Goal: Transaction & Acquisition: Purchase product/service

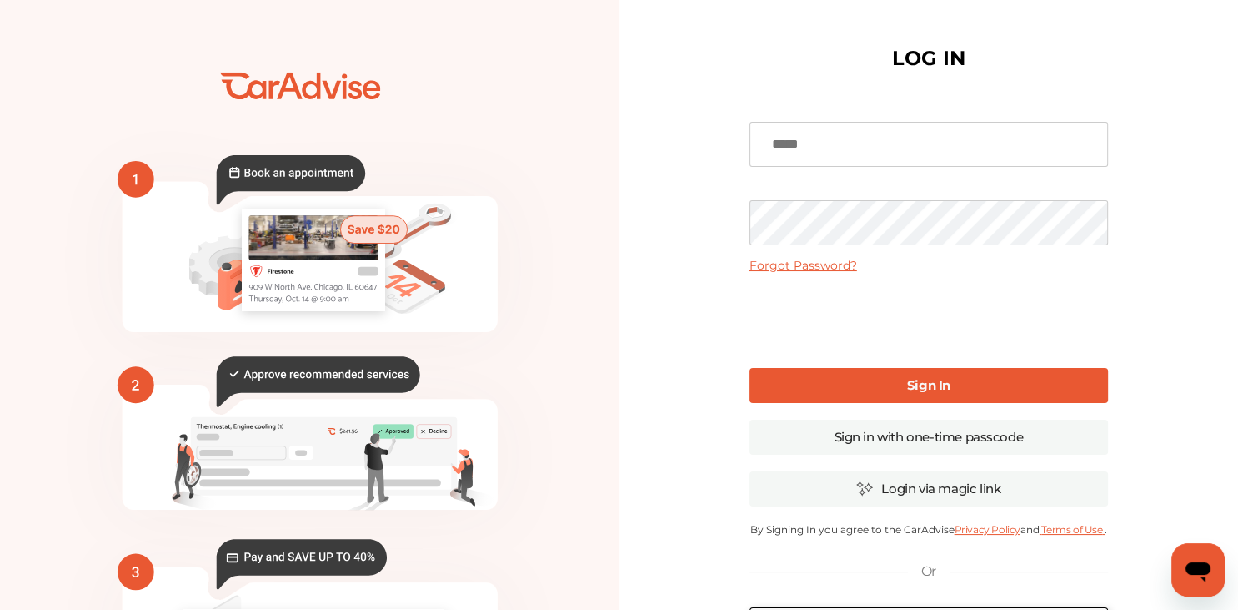
click at [882, 136] on input at bounding box center [929, 144] width 359 height 45
click at [1070, 222] on div "**********" at bounding box center [929, 406] width 359 height 613
click at [871, 372] on link "Sign In" at bounding box center [929, 385] width 359 height 35
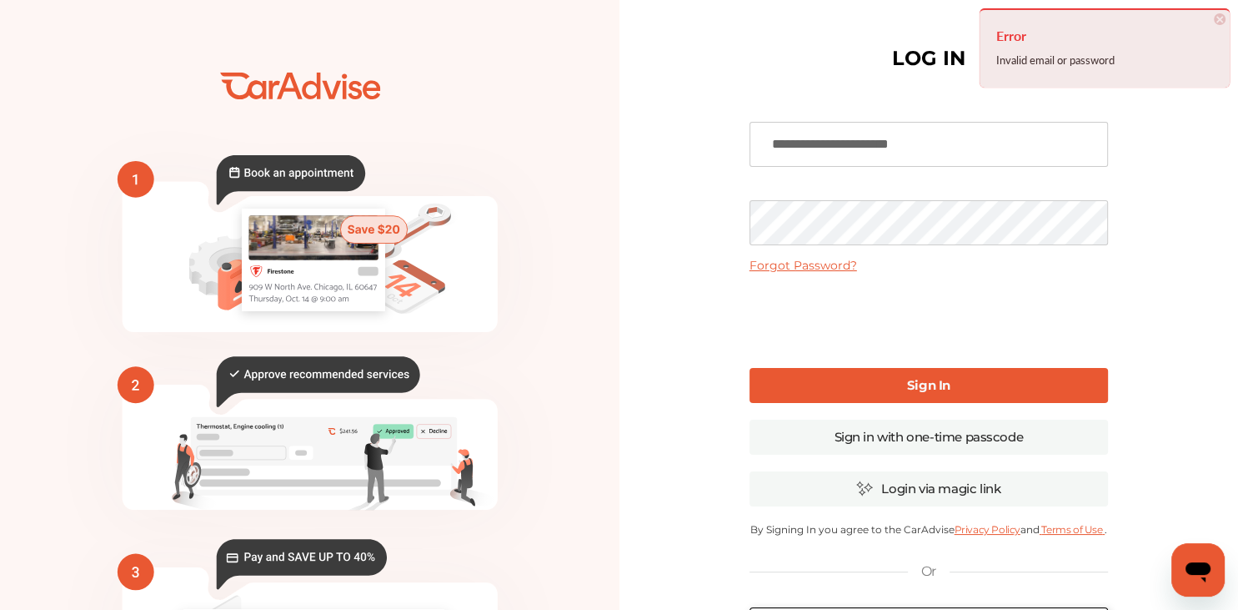
drag, startPoint x: 947, startPoint y: 148, endPoint x: 682, endPoint y: 168, distance: 265.9
click at [750, 167] on input "**********" at bounding box center [929, 144] width 359 height 45
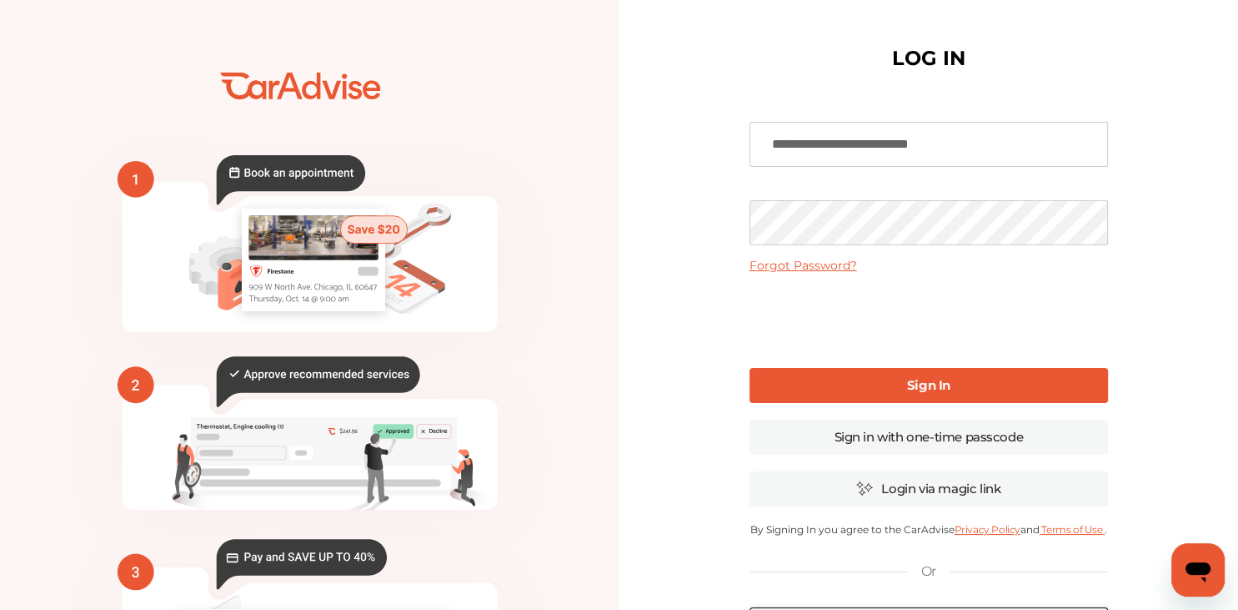
type input "**********"
click at [876, 379] on link "Sign In" at bounding box center [929, 385] width 359 height 35
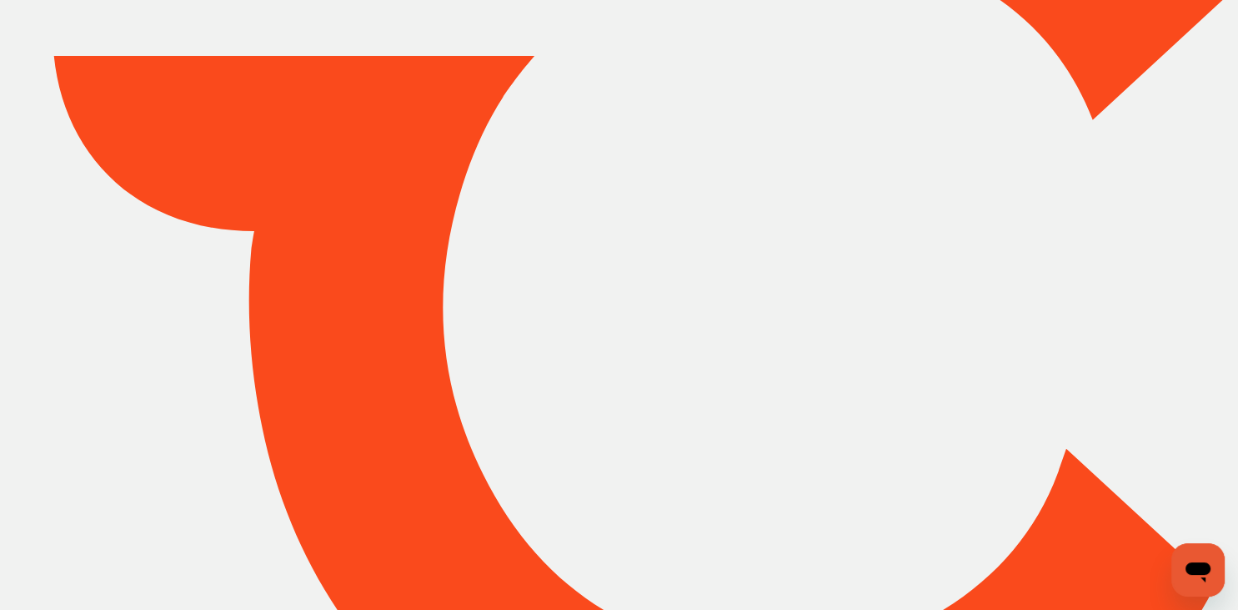
type input "*******"
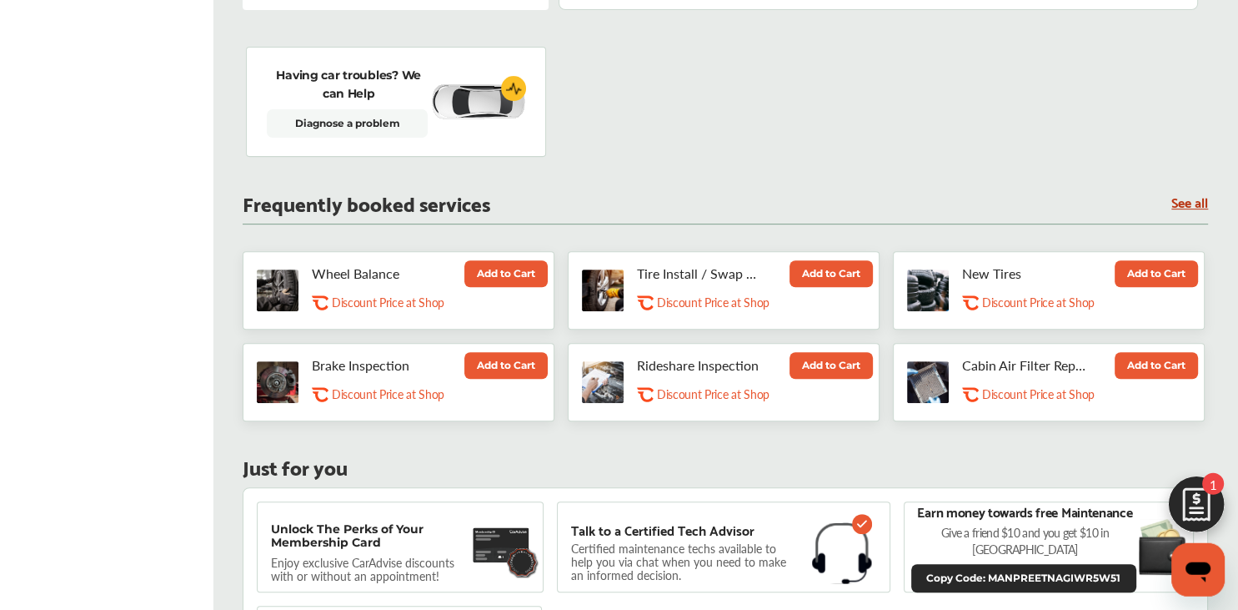
scroll to position [620, 0]
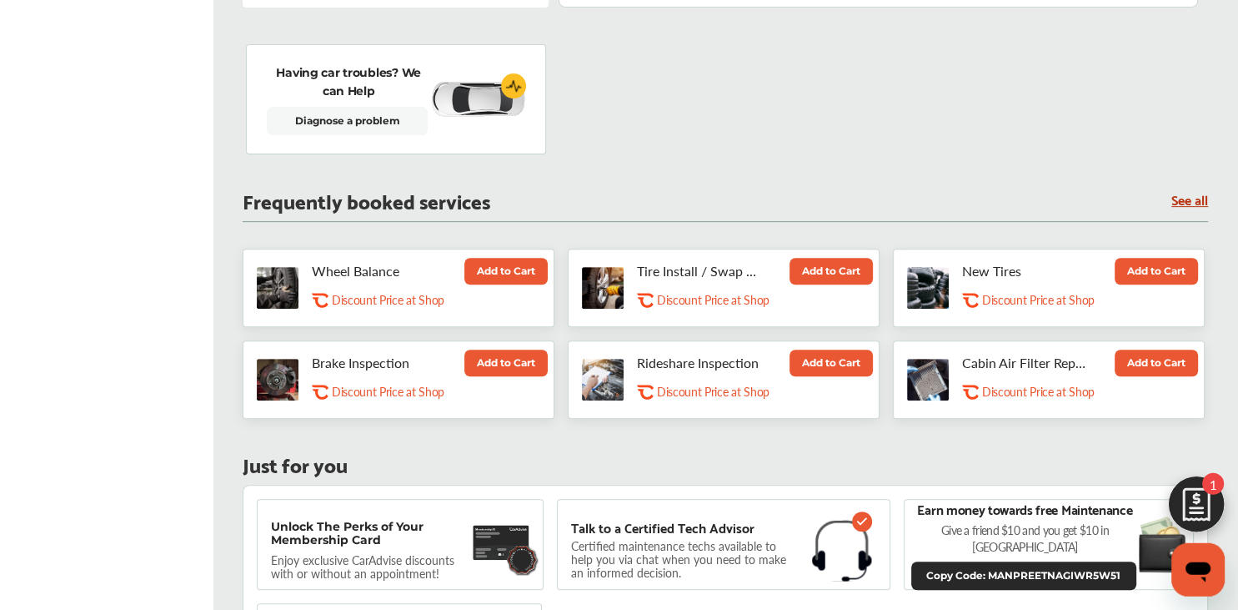
click at [516, 349] on button "Add to Cart" at bounding box center [506, 362] width 83 height 27
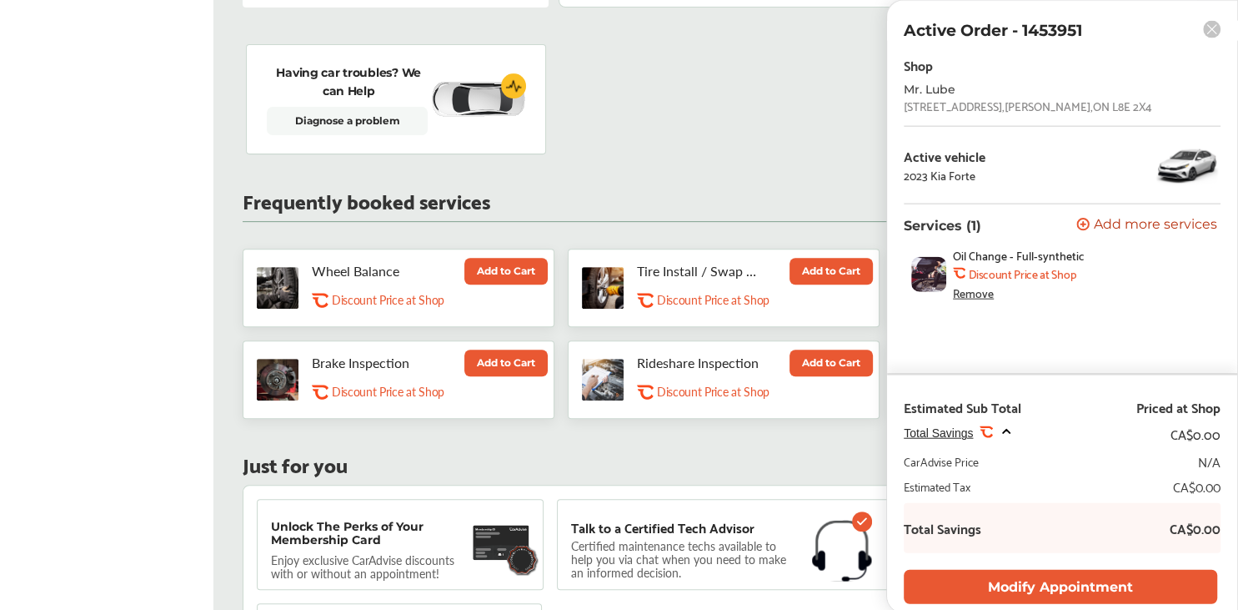
click at [1128, 227] on span "Add more services" at bounding box center [1155, 226] width 123 height 16
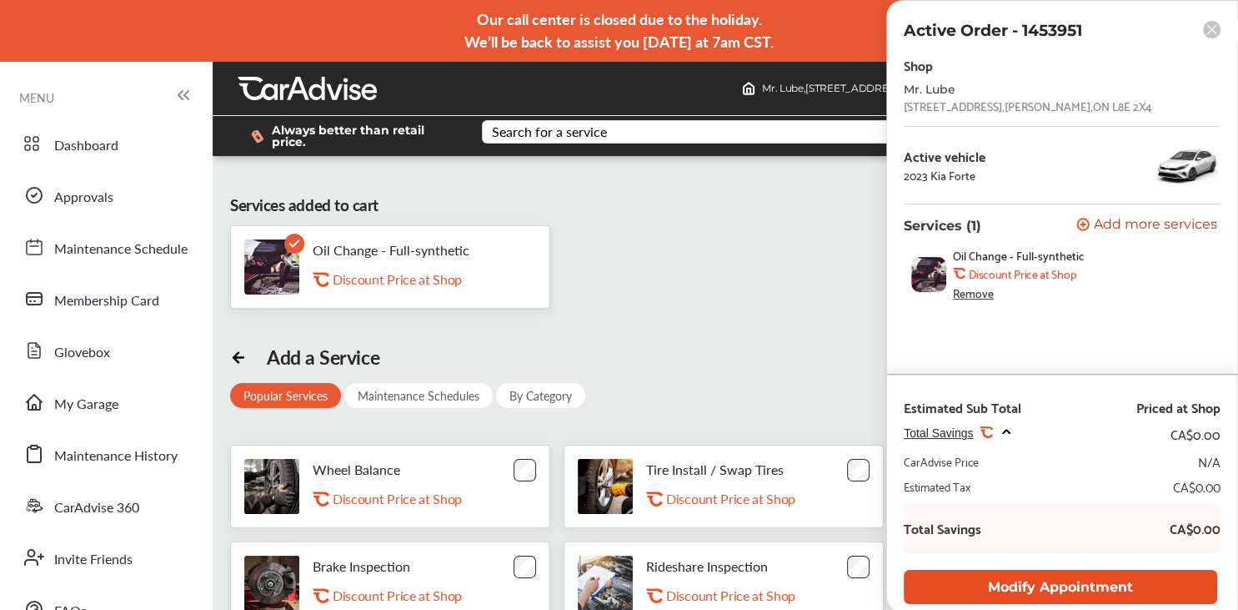
click at [1079, 573] on button "Modify Appointment" at bounding box center [1061, 587] width 314 height 34
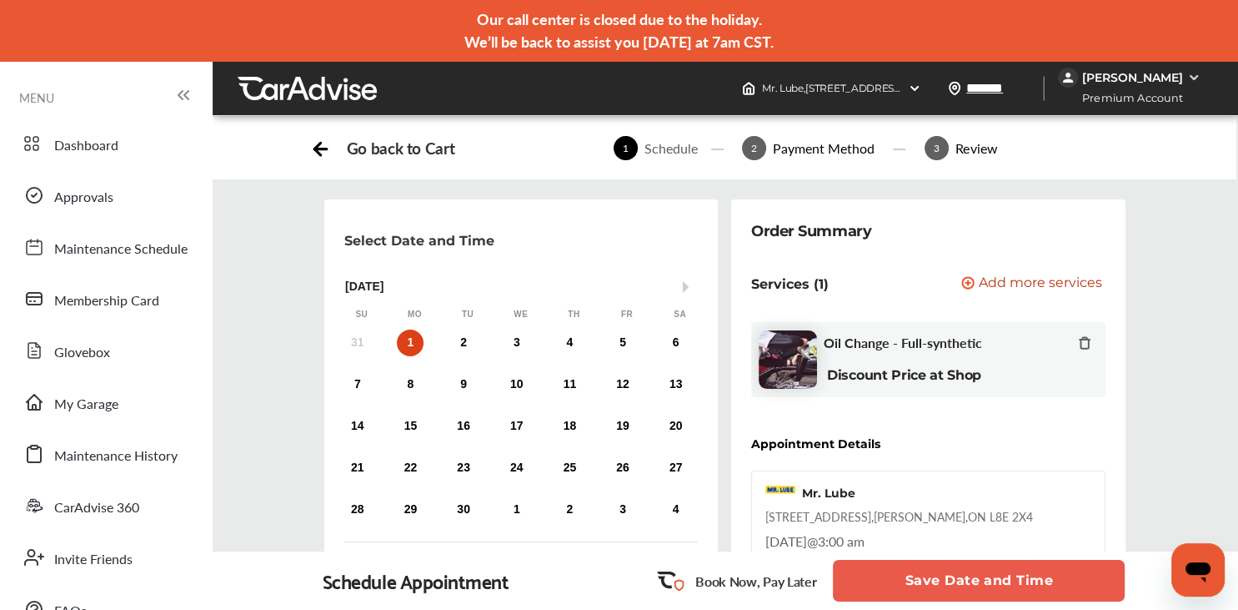
click at [1059, 284] on span "Add more services" at bounding box center [1040, 284] width 123 height 16
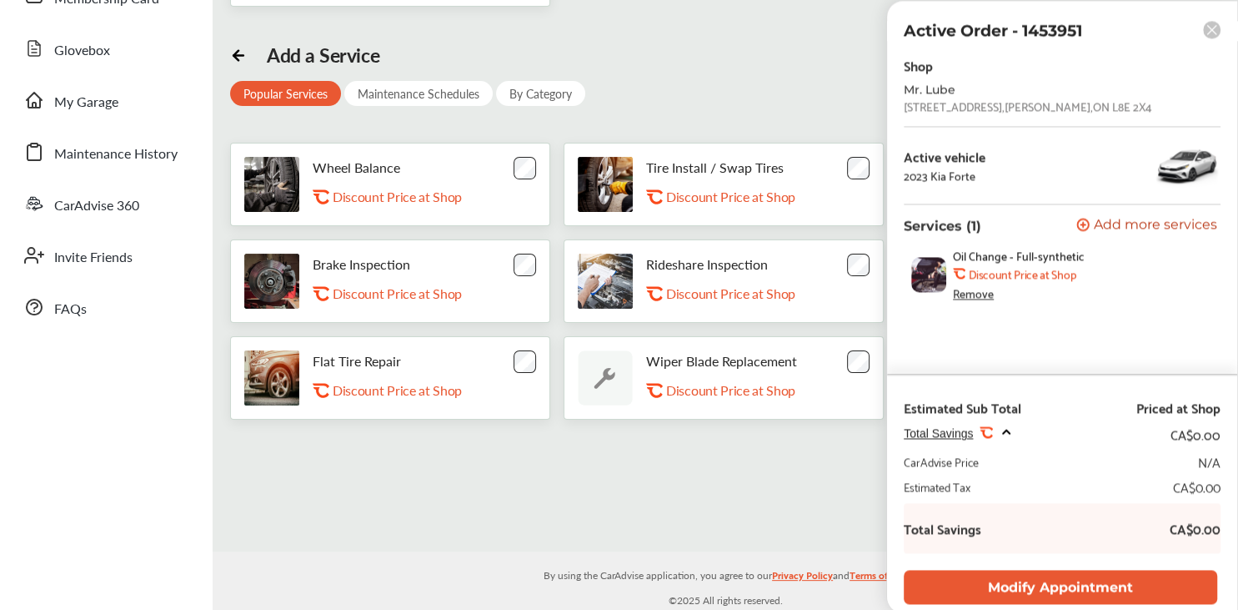
scroll to position [303, 0]
click at [1111, 224] on span "Add more services" at bounding box center [1155, 226] width 123 height 16
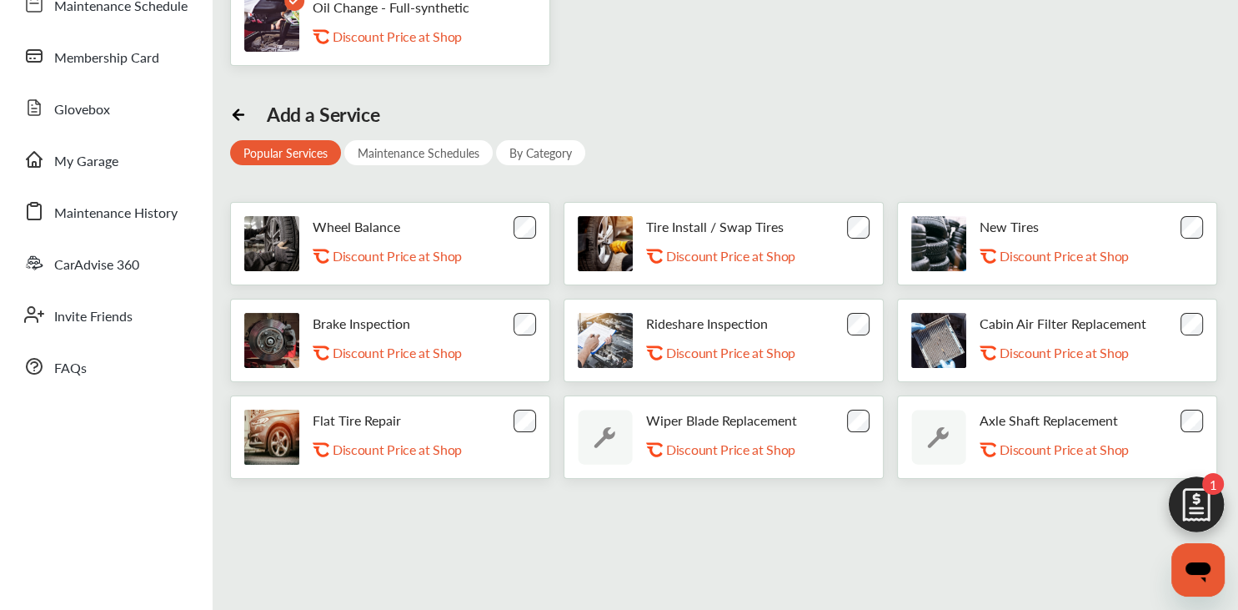
scroll to position [247, 0]
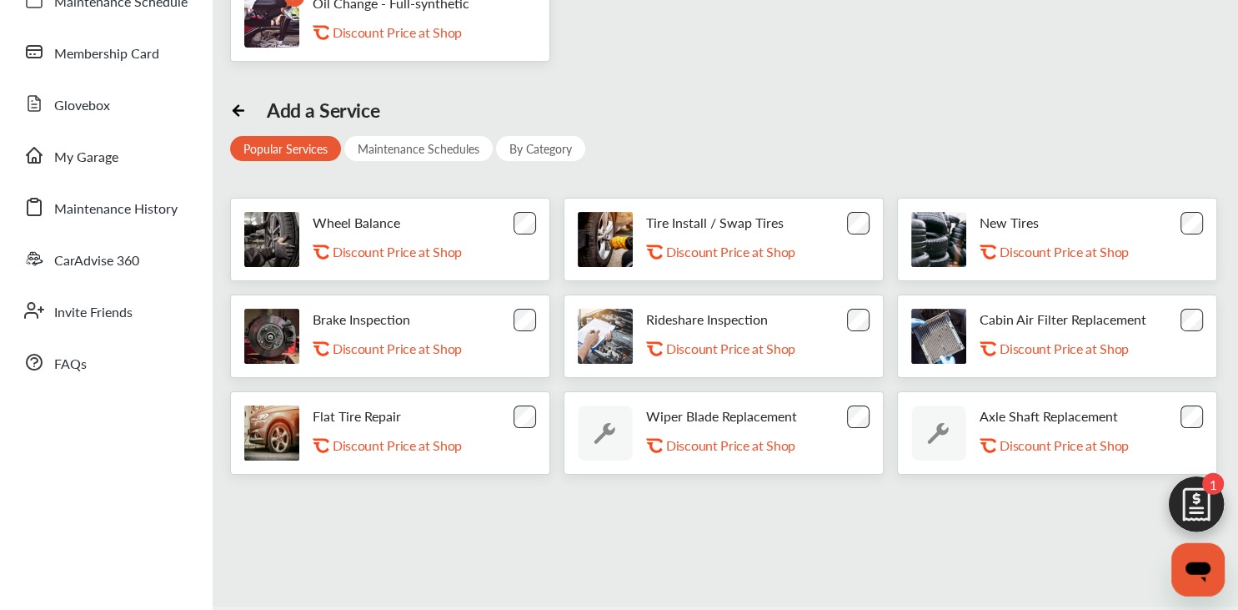
click at [234, 112] on icon at bounding box center [236, 110] width 5 height 10
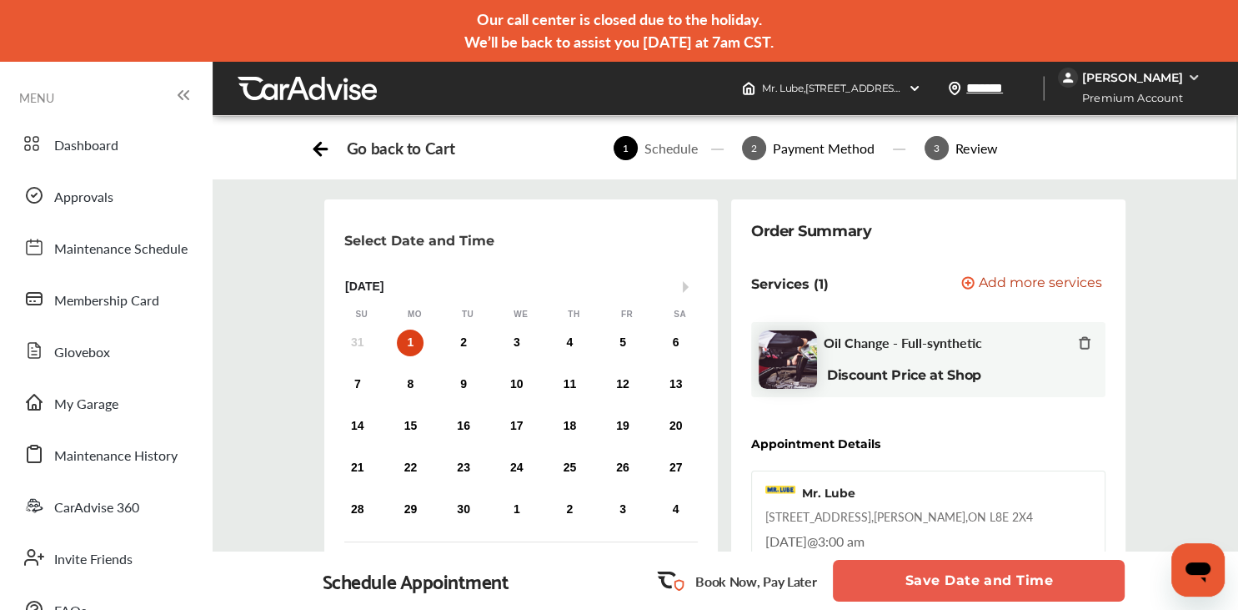
click at [1088, 286] on span "Add more services" at bounding box center [1040, 284] width 123 height 16
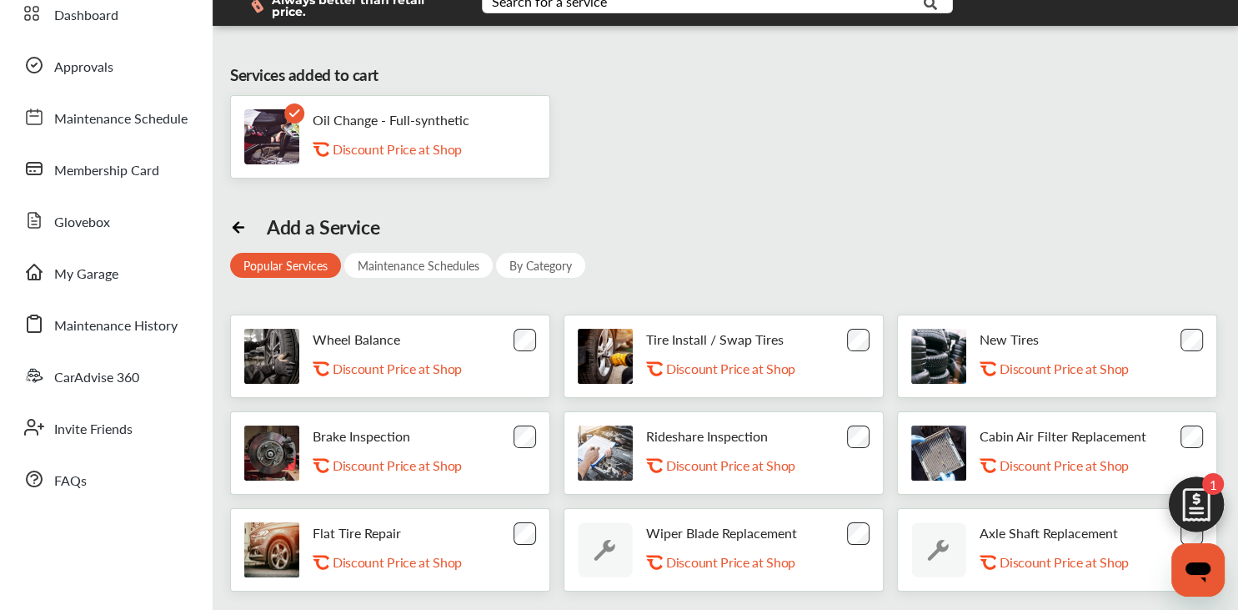
scroll to position [145, 0]
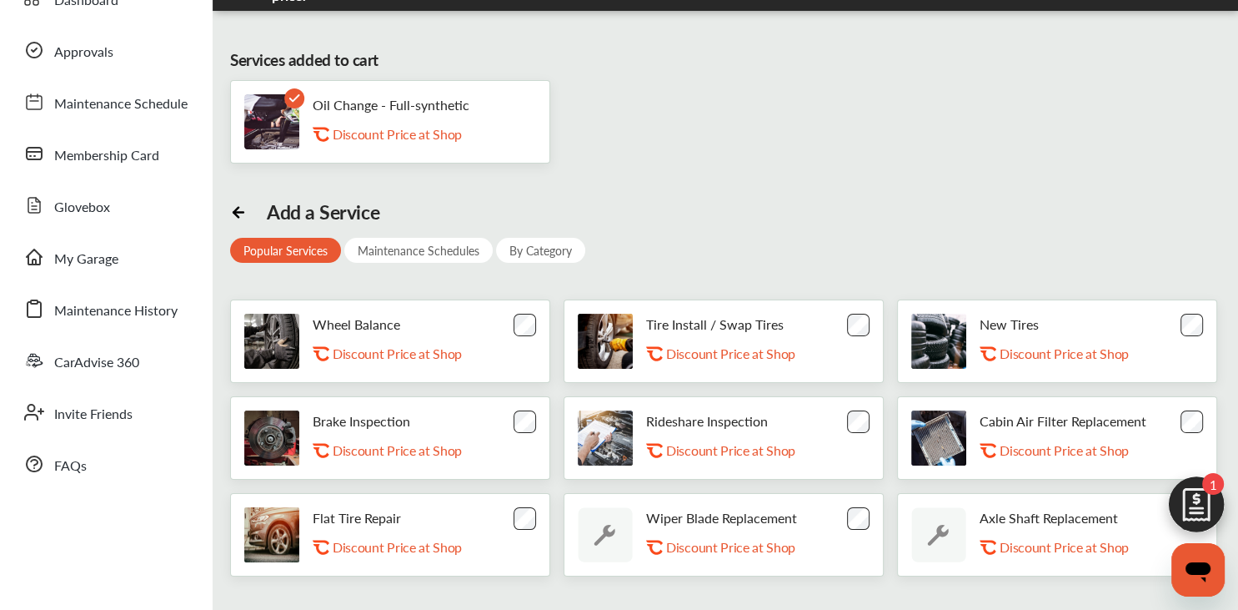
click at [430, 429] on div "Brake Inspection .st0{fill:#FA4A1C;} Discount Price at Shop" at bounding box center [406, 438] width 187 height 50
click at [292, 436] on img at bounding box center [271, 437] width 55 height 55
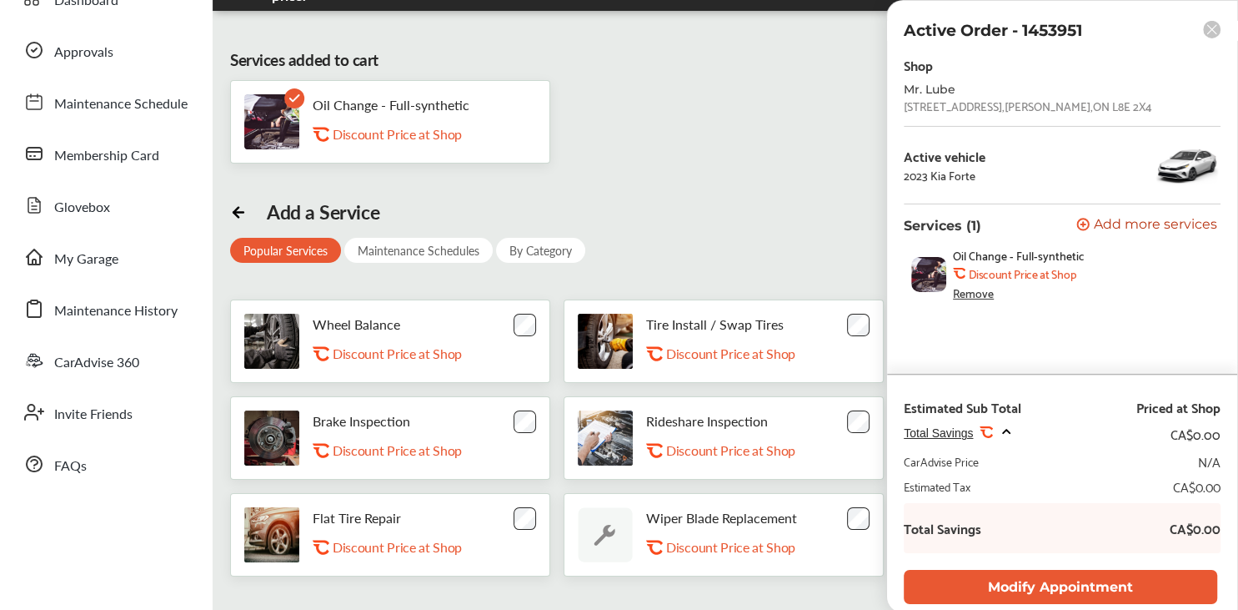
click at [1102, 223] on span "Add more services" at bounding box center [1155, 226] width 123 height 16
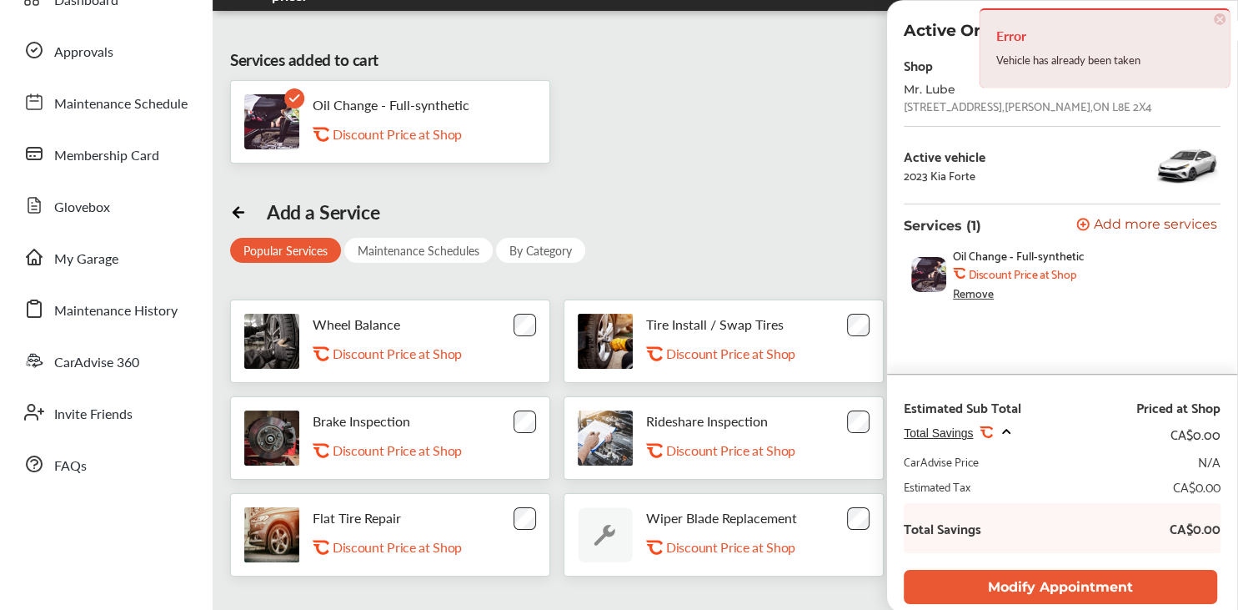
click at [701, 239] on div "Add a Service Popular Services Maintenance Schedules By Category Wheel Balance …" at bounding box center [725, 388] width 991 height 376
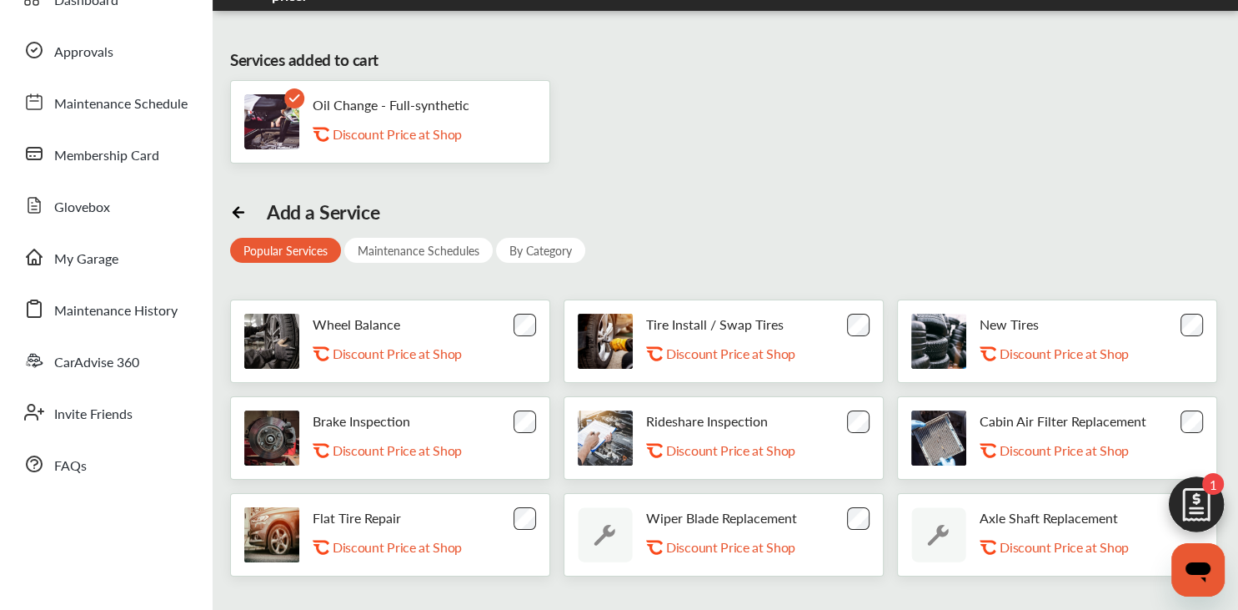
click at [424, 254] on div "Maintenance Schedules" at bounding box center [418, 250] width 148 height 25
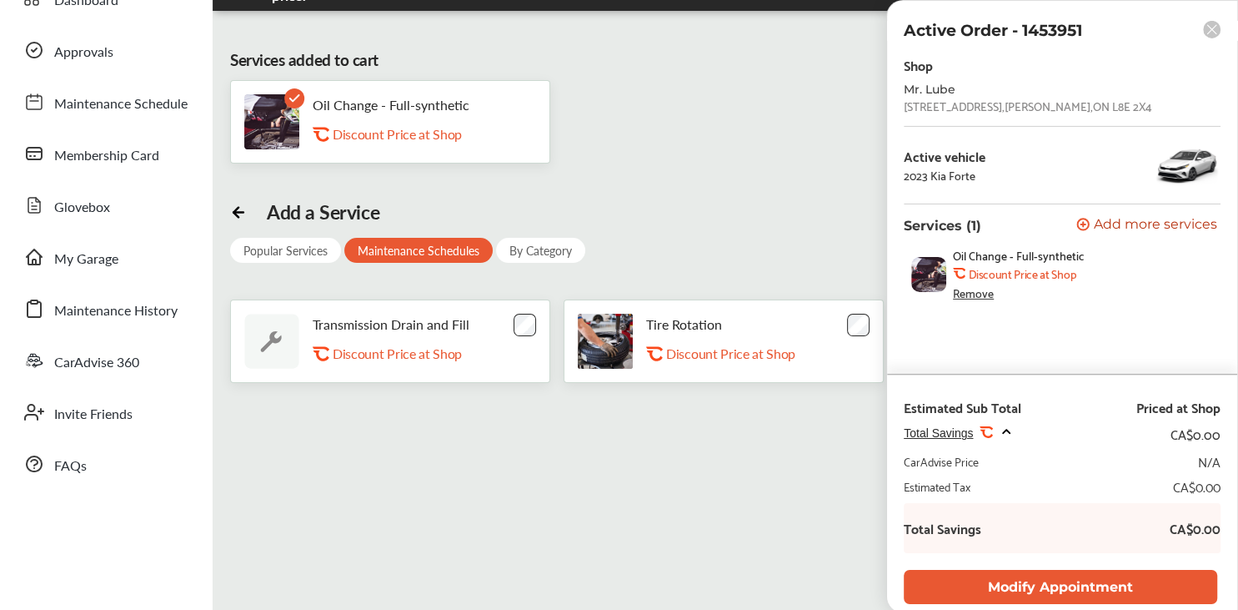
click at [977, 299] on div "Remove" at bounding box center [973, 292] width 41 height 13
